Goal: Task Accomplishment & Management: Complete application form

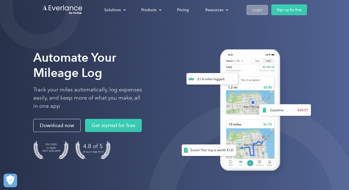
click at [252, 10] on div "Login" at bounding box center [257, 10] width 10 height 7
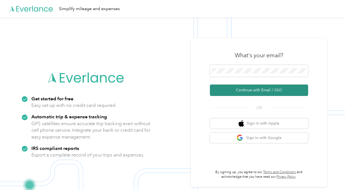
click at [231, 91] on button "Continue with Email / SSO" at bounding box center [259, 90] width 98 height 11
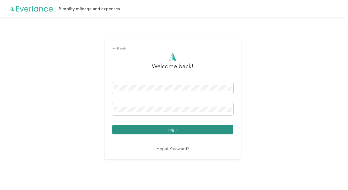
click at [163, 131] on button "Login" at bounding box center [172, 130] width 121 height 10
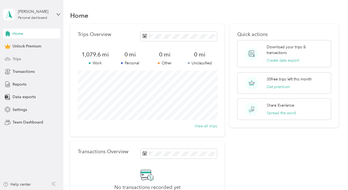
click at [20, 58] on span "Trips" at bounding box center [17, 59] width 8 height 6
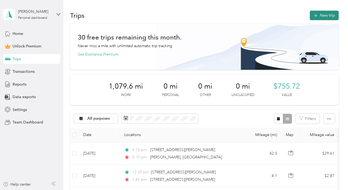
click at [321, 13] on button "New trip" at bounding box center [323, 16] width 29 height 10
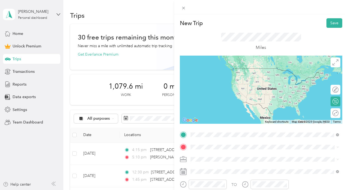
click at [213, 91] on span "[PERSON_NAME] Lexington, [US_STATE] 27292, [GEOGRAPHIC_DATA]" at bounding box center [246, 89] width 93 height 10
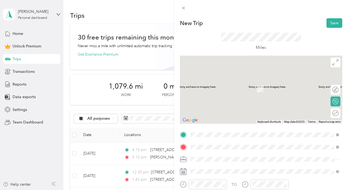
click at [213, 83] on span "[STREET_ADDRESS][US_STATE]" at bounding box center [227, 80] width 55 height 5
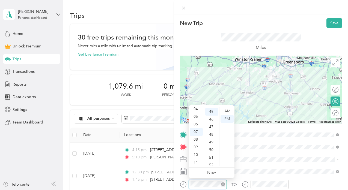
scroll to position [343, 0]
click at [227, 110] on div "AM" at bounding box center [226, 111] width 13 height 8
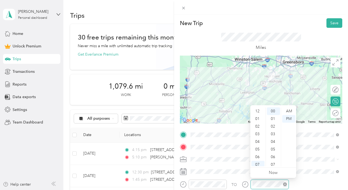
scroll to position [33, 0]
click at [256, 138] on div "08" at bounding box center [257, 140] width 13 height 8
click at [272, 155] on div "15" at bounding box center [273, 156] width 13 height 8
click at [287, 110] on div "AM" at bounding box center [288, 111] width 13 height 8
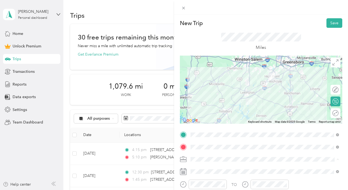
click at [198, 82] on span "Work" at bounding box center [196, 82] width 9 height 5
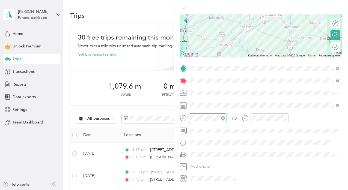
scroll to position [71, 0]
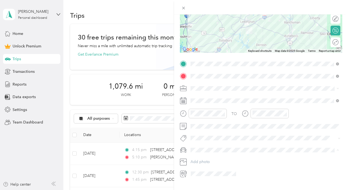
click at [204, 158] on span "MB Jeep Gladiator" at bounding box center [208, 159] width 32 height 5
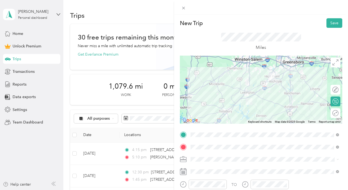
scroll to position [0, 0]
click at [333, 22] on button "Save" at bounding box center [334, 23] width 16 height 10
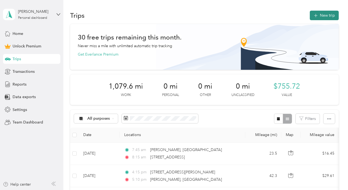
click at [327, 14] on button "New trip" at bounding box center [323, 16] width 29 height 10
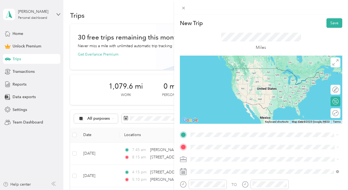
click at [215, 70] on span "[STREET_ADDRESS][US_STATE]" at bounding box center [227, 68] width 55 height 5
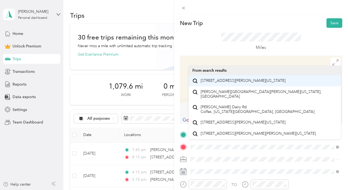
click at [218, 83] on span "[STREET_ADDRESS][PERSON_NAME][US_STATE]" at bounding box center [242, 80] width 85 height 5
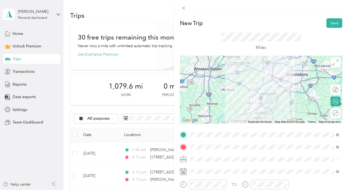
click at [197, 82] on span "Work" at bounding box center [196, 82] width 9 height 5
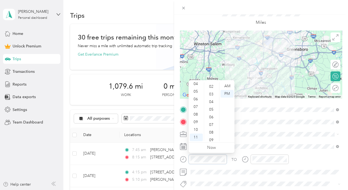
scroll to position [114, 0]
click at [229, 85] on div "AM" at bounding box center [226, 86] width 13 height 8
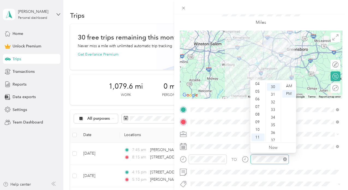
scroll to position [228, 0]
click at [289, 86] on div "AM" at bounding box center [288, 86] width 13 height 8
click at [289, 85] on div "AM" at bounding box center [288, 86] width 13 height 8
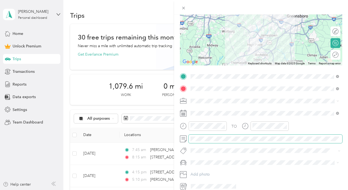
scroll to position [59, 0]
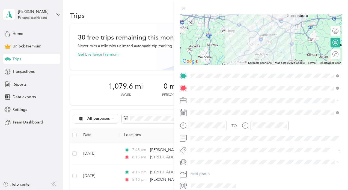
click at [208, 170] on span "MB Jeep Gladiator" at bounding box center [208, 171] width 32 height 5
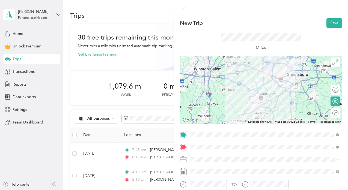
scroll to position [0, 0]
click at [334, 23] on button "Save" at bounding box center [334, 23] width 16 height 10
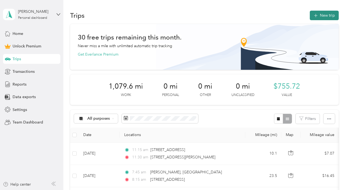
click at [323, 17] on button "New trip" at bounding box center [323, 16] width 29 height 10
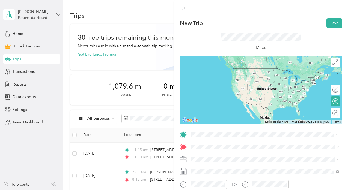
click at [224, 78] on span "[STREET_ADDRESS][PERSON_NAME][US_STATE]" at bounding box center [242, 75] width 85 height 5
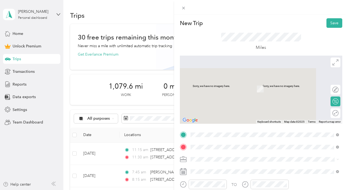
click at [215, 106] on span "[PERSON_NAME] Lexington, [US_STATE] 27292, [GEOGRAPHIC_DATA]" at bounding box center [246, 101] width 93 height 10
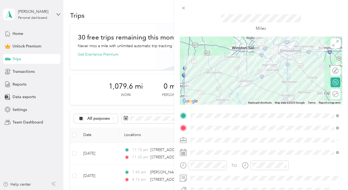
scroll to position [20, 0]
click at [200, 63] on span "Work" at bounding box center [196, 63] width 9 height 5
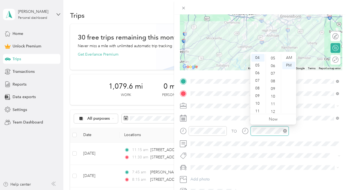
scroll to position [152, 0]
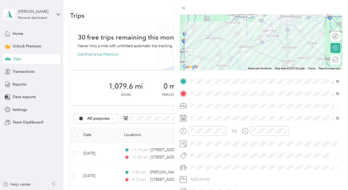
click at [201, 177] on span "MB Jeep Gladiator" at bounding box center [208, 176] width 32 height 5
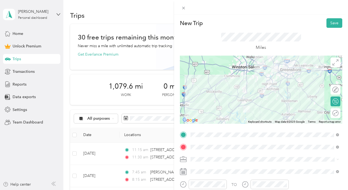
scroll to position [0, 0]
click at [334, 21] on button "Save" at bounding box center [334, 23] width 16 height 10
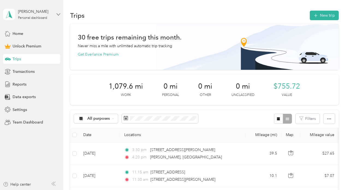
click at [57, 13] on icon at bounding box center [58, 15] width 4 height 4
click at [20, 43] on div "Log out" at bounding box center [18, 45] width 21 height 6
